Goal: Complete application form

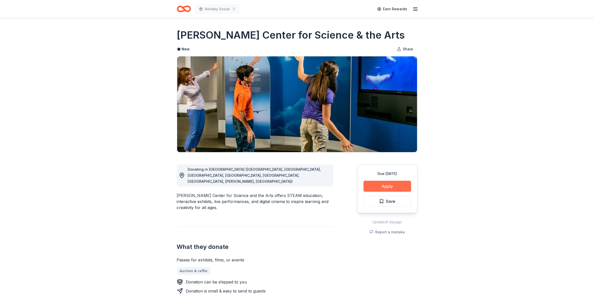
click at [374, 185] on button "Apply" at bounding box center [388, 186] width 48 height 11
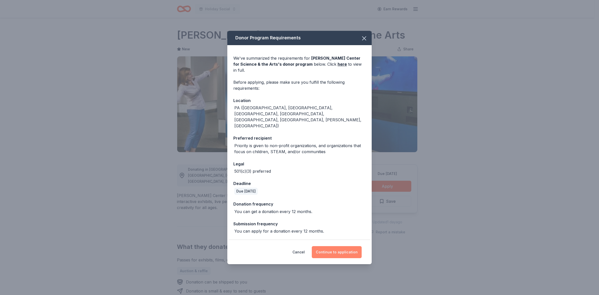
click at [343, 246] on button "Continue to application" at bounding box center [337, 252] width 50 height 12
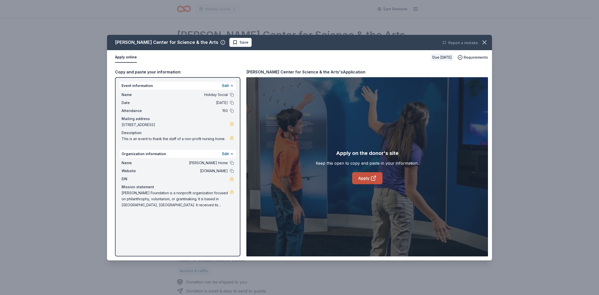
click at [375, 175] on icon at bounding box center [373, 178] width 6 height 6
click at [485, 42] on icon "button" at bounding box center [484, 42] width 7 height 7
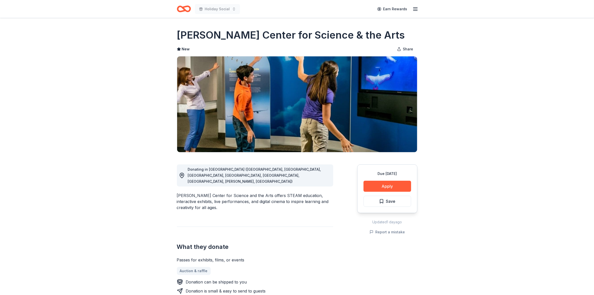
drag, startPoint x: 125, startPoint y: 129, endPoint x: 134, endPoint y: 74, distance: 54.9
click at [185, 8] on icon "Home" at bounding box center [184, 9] width 14 height 12
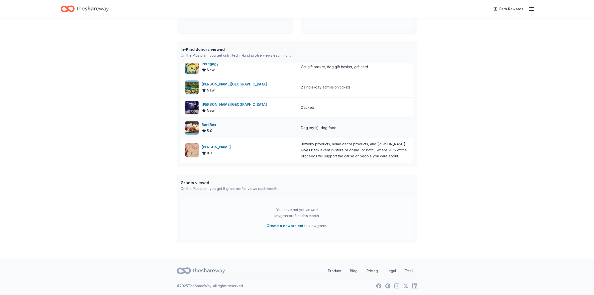
scroll to position [97, 0]
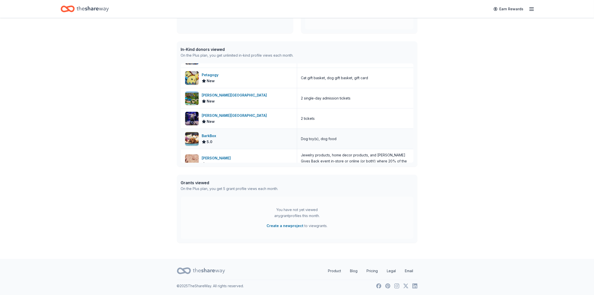
click at [207, 137] on div "BarkBox" at bounding box center [210, 136] width 17 height 6
click at [184, 266] on icon at bounding box center [184, 271] width 14 height 12
drag, startPoint x: 104, startPoint y: 110, endPoint x: 100, endPoint y: 96, distance: 14.6
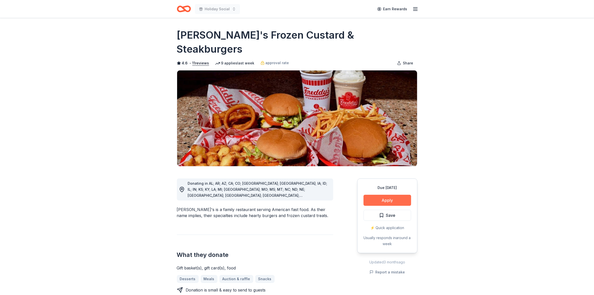
click at [385, 195] on button "Apply" at bounding box center [388, 200] width 48 height 11
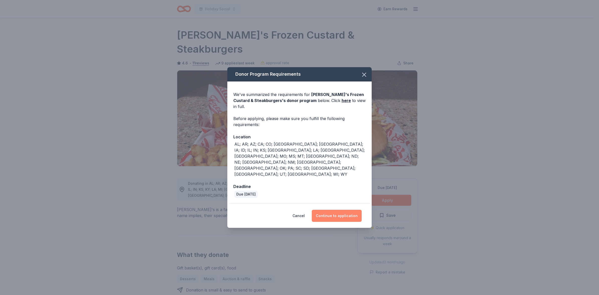
click at [338, 210] on button "Continue to application" at bounding box center [337, 216] width 50 height 12
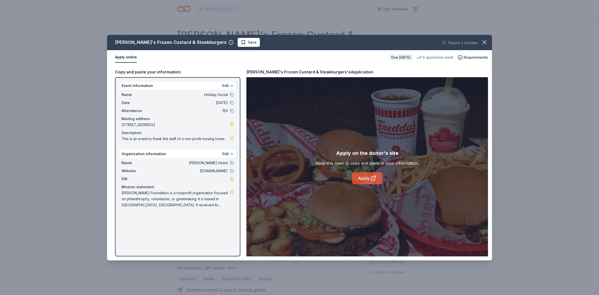
click at [360, 175] on link "Apply" at bounding box center [367, 178] width 30 height 12
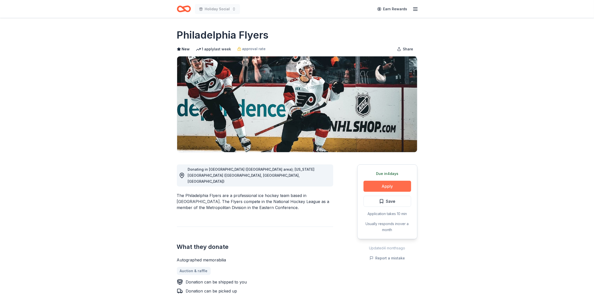
click at [386, 185] on button "Apply" at bounding box center [388, 186] width 48 height 11
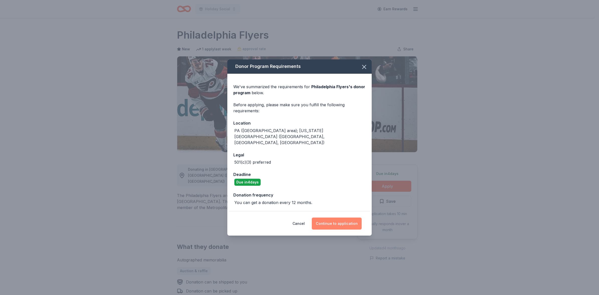
click at [330, 217] on button "Continue to application" at bounding box center [337, 223] width 50 height 12
